Goal: Task Accomplishment & Management: Manage account settings

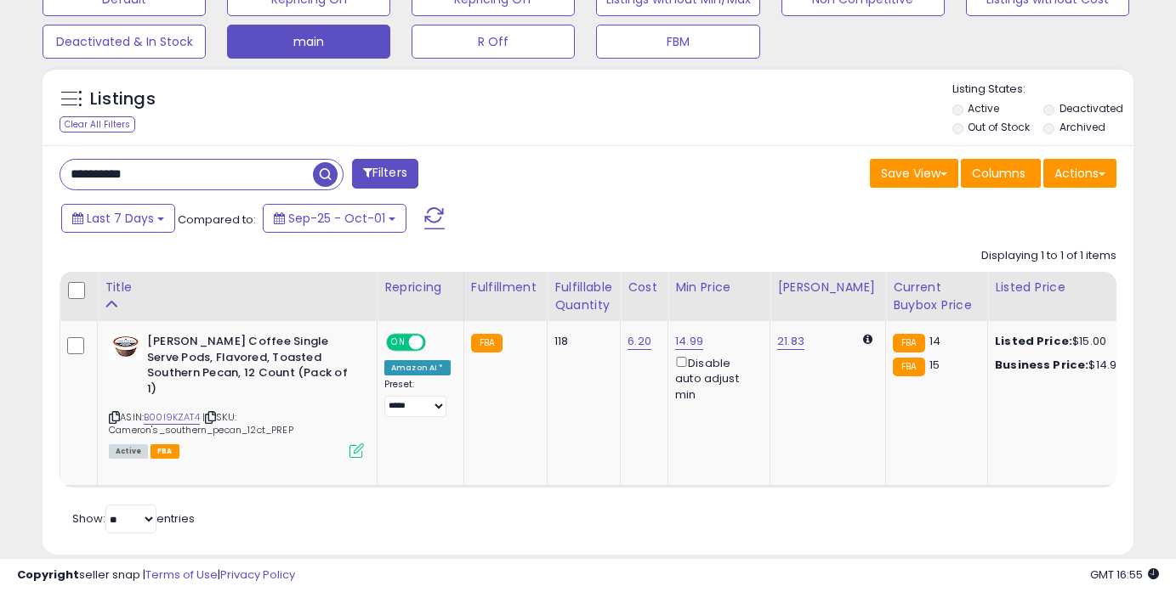
scroll to position [348, 631]
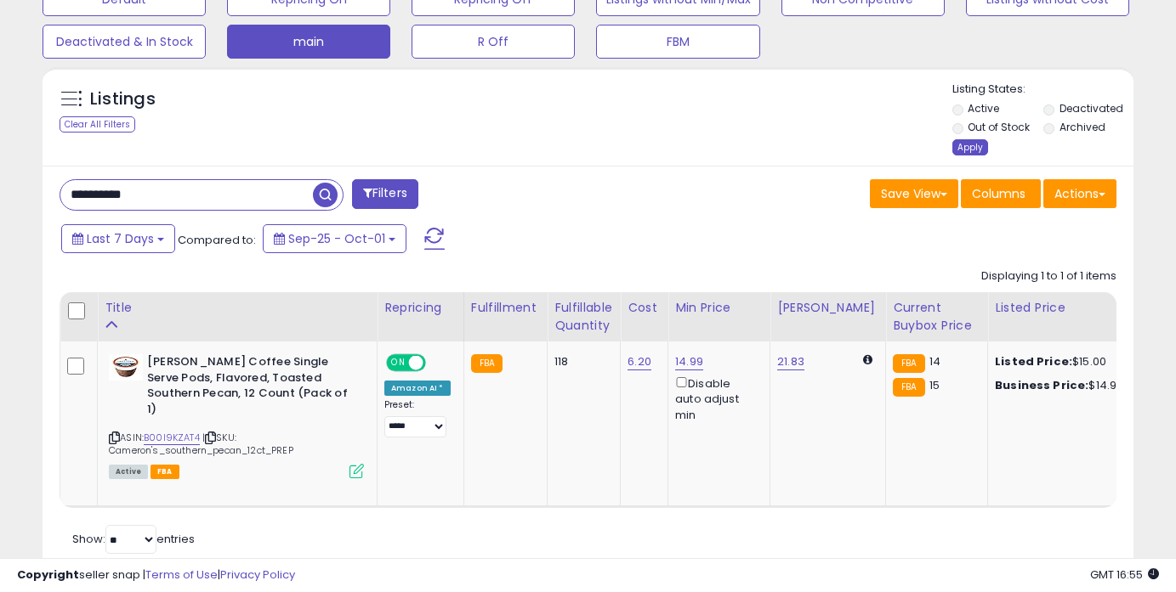
click at [962, 149] on div "Apply" at bounding box center [970, 147] width 36 height 16
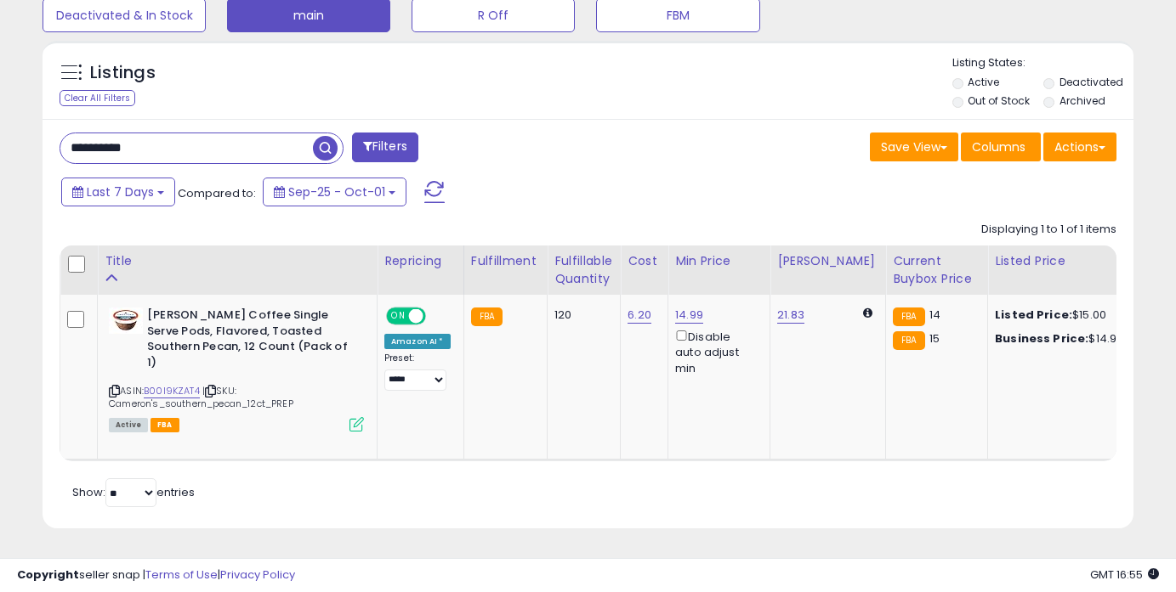
click at [1041, 82] on ul "Active Deactivated Out of Stock Archived" at bounding box center [1042, 93] width 181 height 37
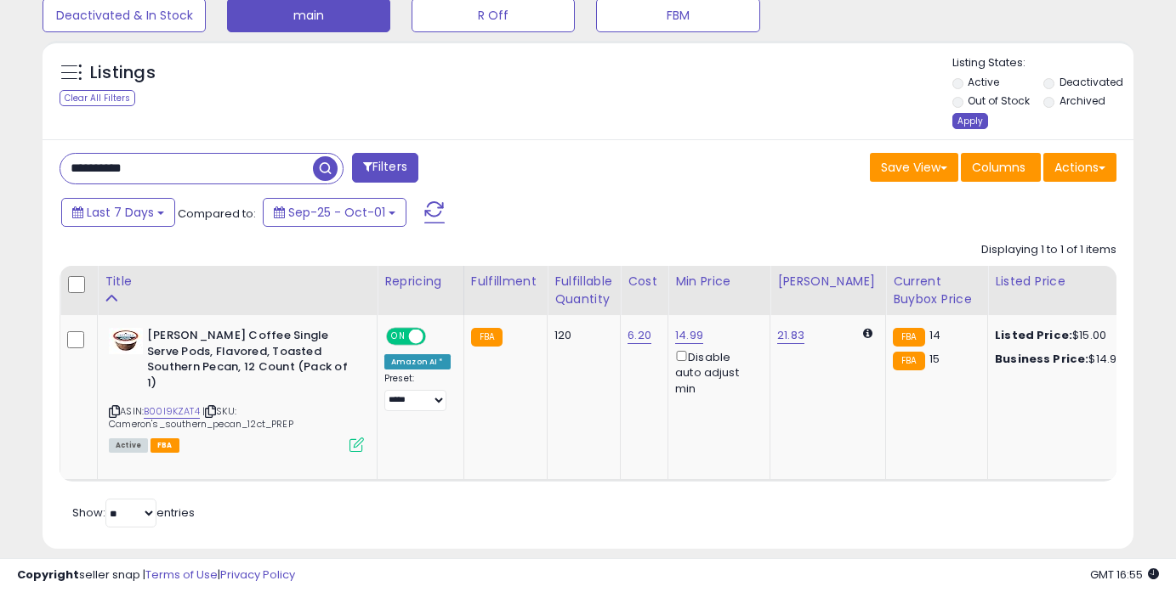
click at [974, 116] on div "Apply" at bounding box center [970, 121] width 36 height 16
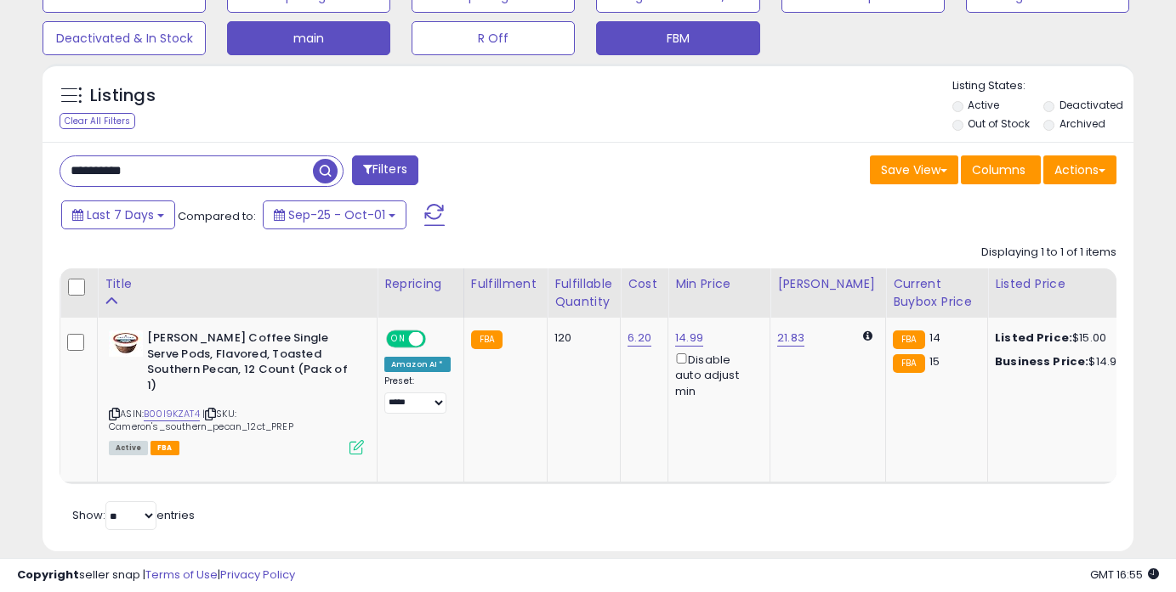
scroll to position [558, 0]
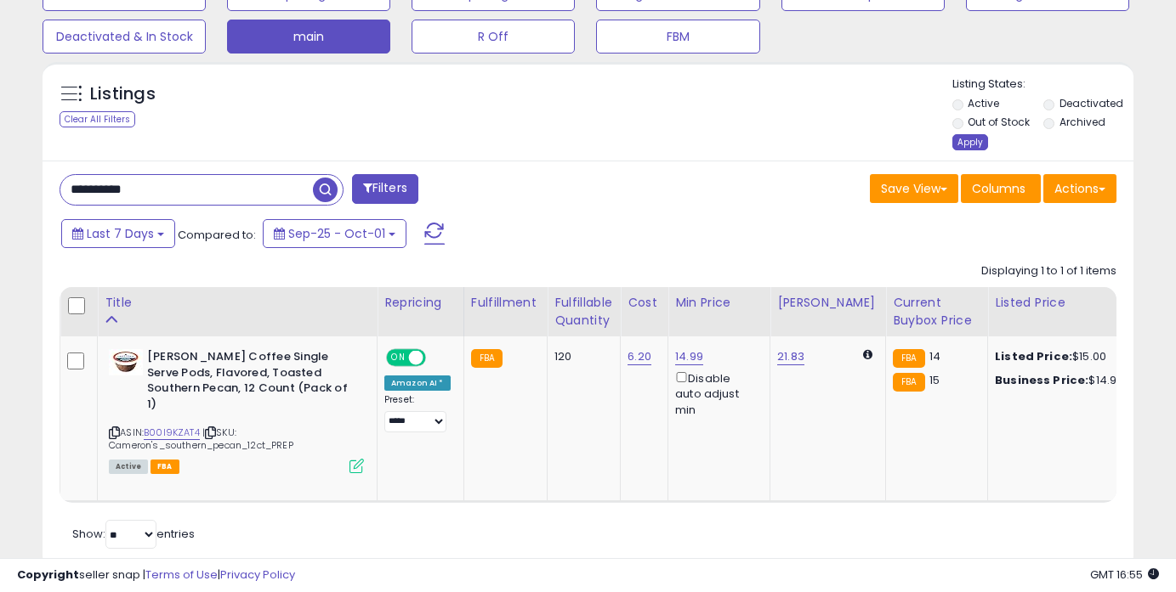
click at [963, 140] on div "Apply" at bounding box center [970, 142] width 36 height 16
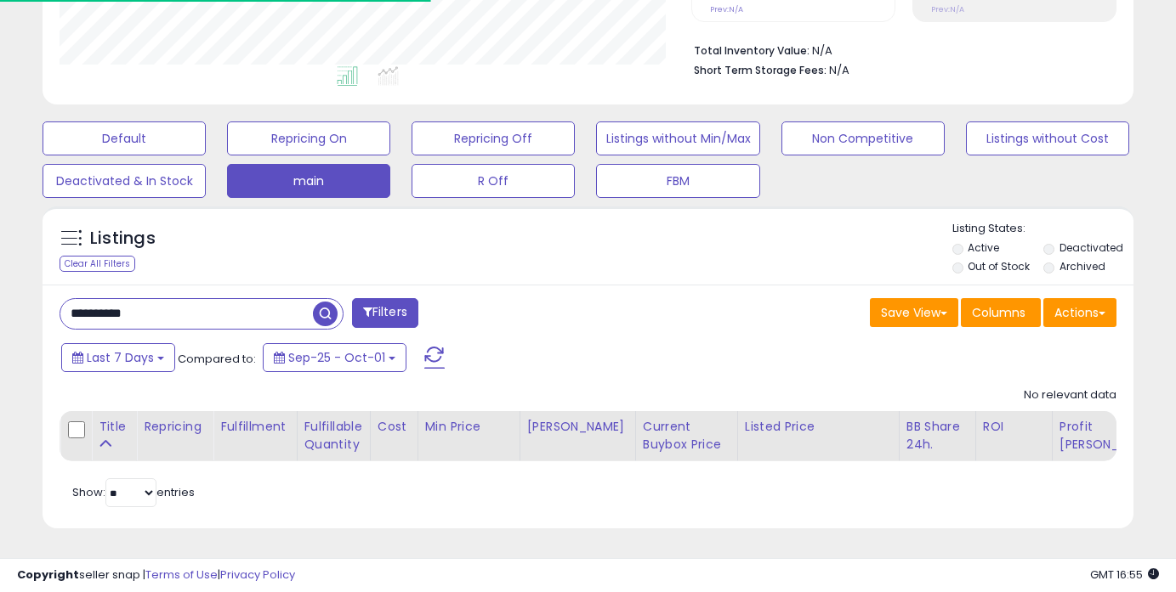
click at [978, 246] on label "Active" at bounding box center [982, 248] width 31 height 14
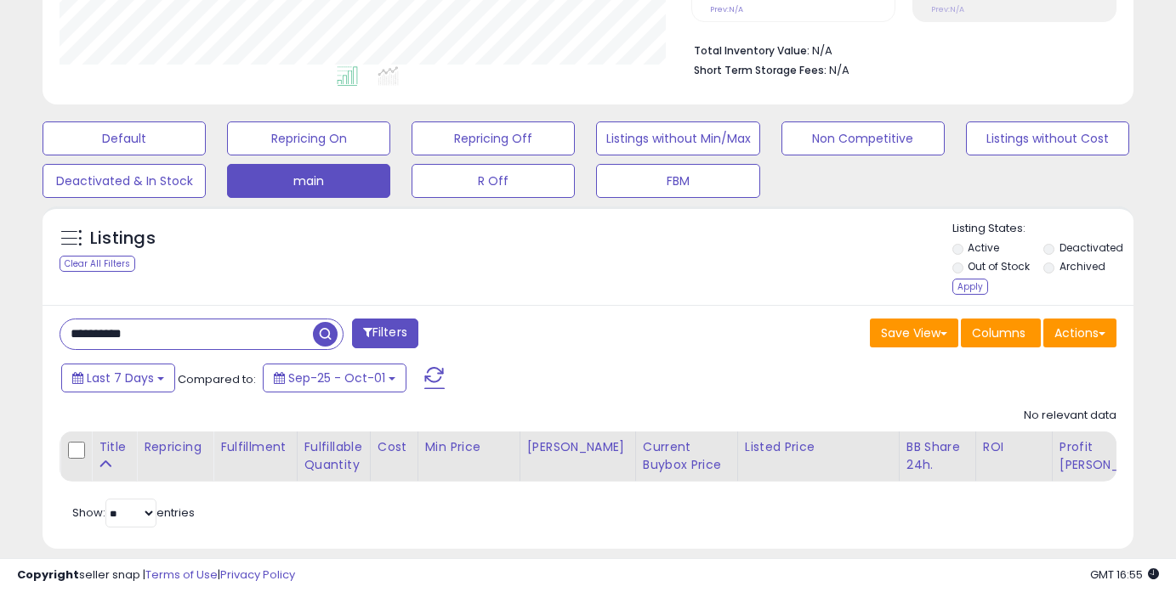
scroll to position [348, 631]
click at [1059, 247] on label "Deactivated" at bounding box center [1091, 248] width 64 height 14
click at [1059, 263] on label "Archived" at bounding box center [1082, 266] width 46 height 14
click at [960, 287] on div "Apply" at bounding box center [970, 287] width 36 height 16
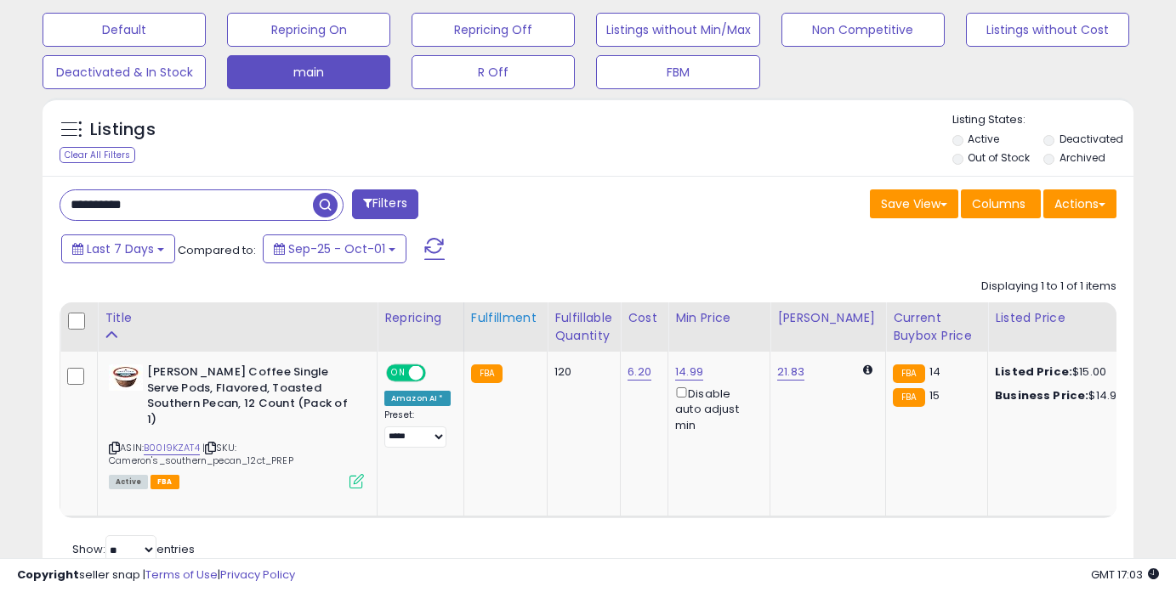
scroll to position [462, 0]
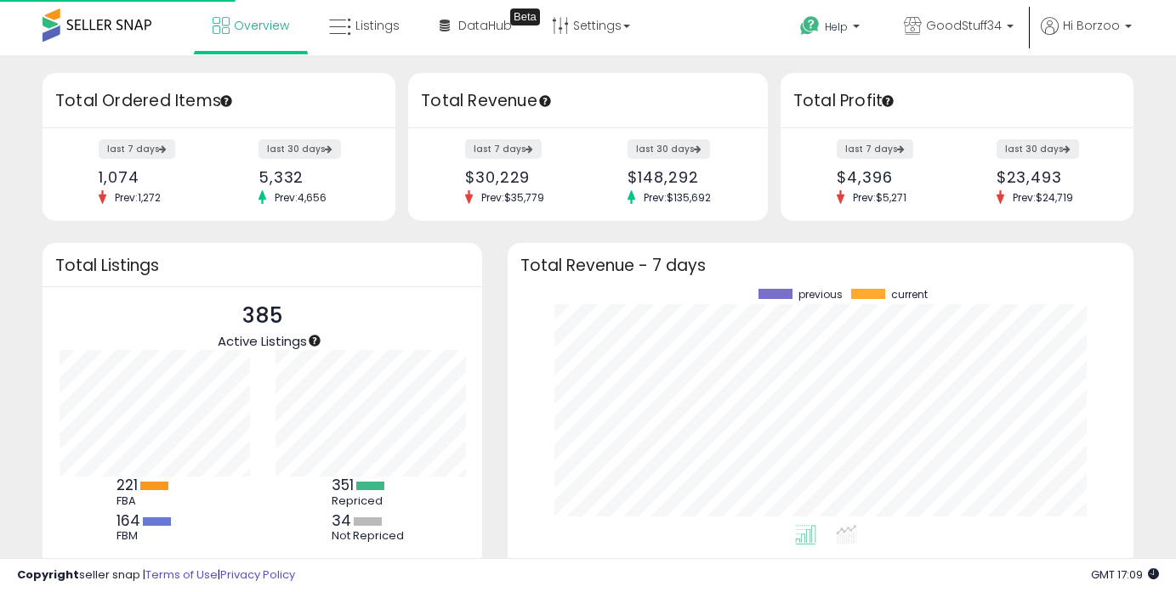
scroll to position [236, 592]
click at [377, 30] on span "Listings" at bounding box center [377, 25] width 44 height 17
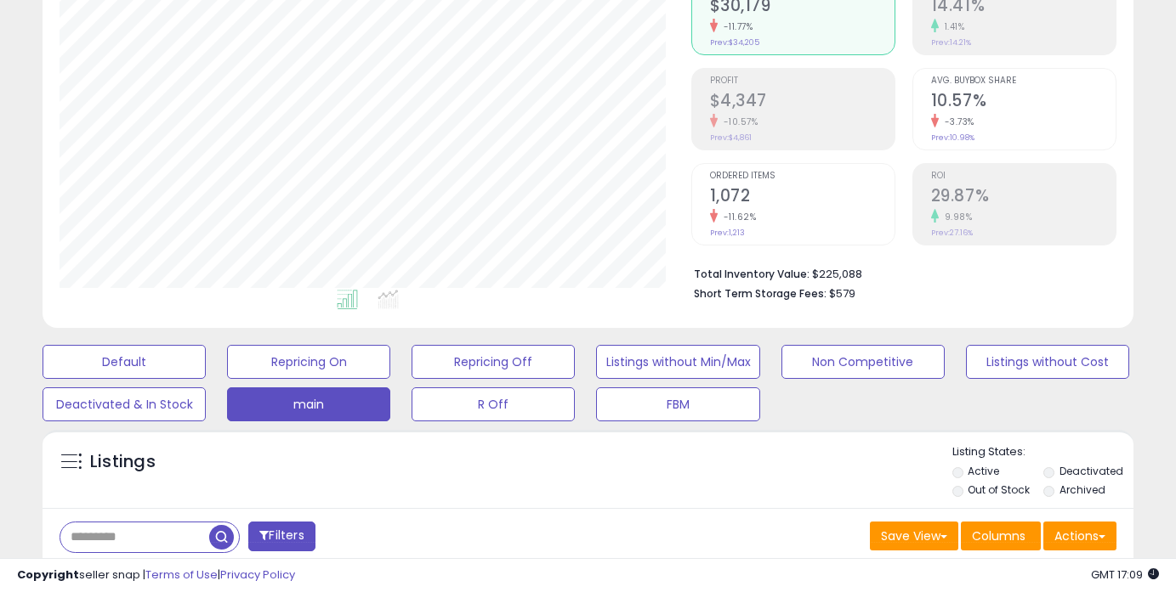
scroll to position [394, 0]
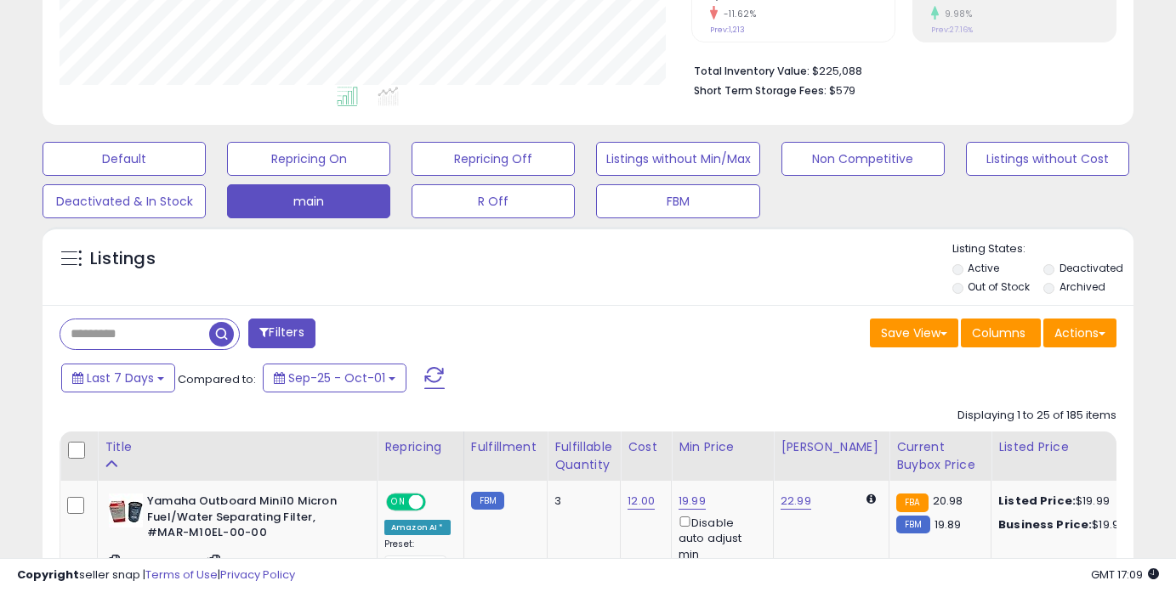
click at [147, 340] on input "text" at bounding box center [134, 335] width 149 height 30
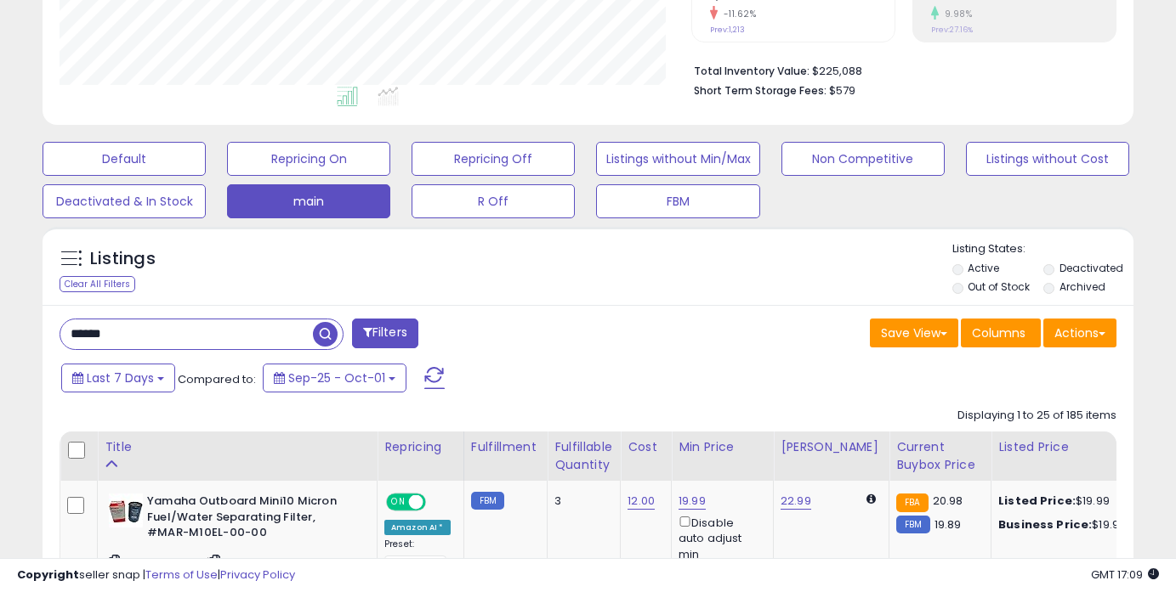
type input "******"
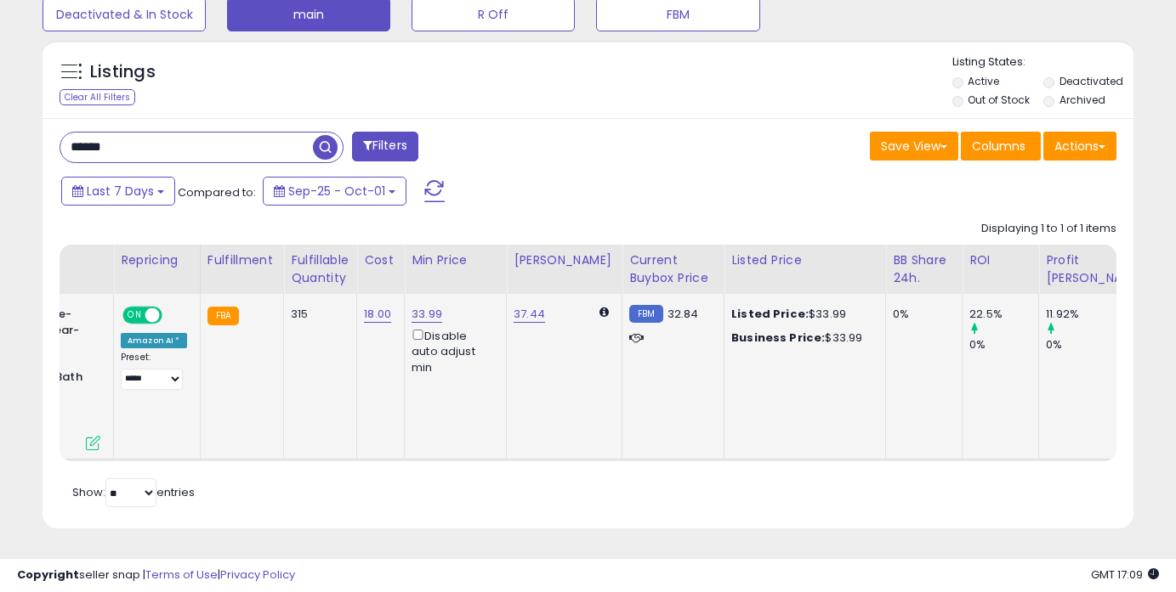
scroll to position [0, 0]
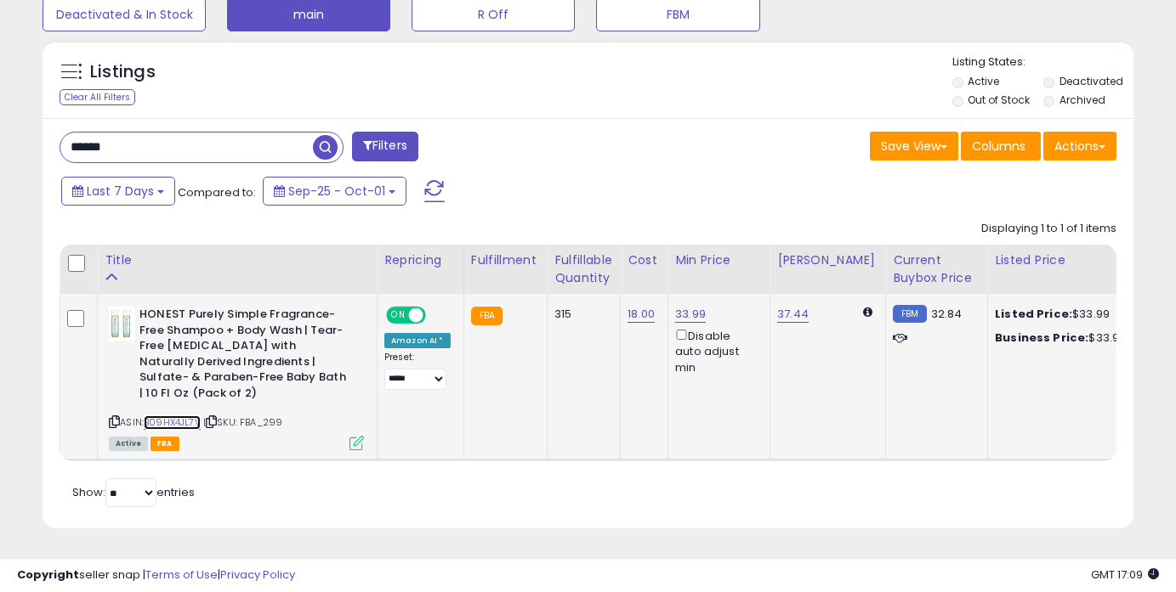
click at [160, 423] on link "B09HX4JL7V" at bounding box center [172, 423] width 57 height 14
